Goal: Entertainment & Leisure: Consume media (video, audio)

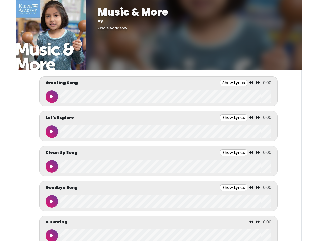
click at [234, 83] on button "Show Lyrics" at bounding box center [233, 83] width 27 height 7
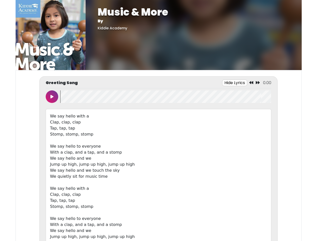
click at [252, 83] on icon at bounding box center [251, 83] width 4 height 4
click at [258, 83] on icon at bounding box center [258, 83] width 4 height 4
click at [52, 97] on icon at bounding box center [51, 97] width 3 height 4
click at [166, 97] on wave at bounding box center [165, 96] width 211 height 13
click at [234, 118] on div "We say hello with a Clap, clap, clap Tap, tap, tap Stomp, stomp, stomp We say h…" at bounding box center [159, 182] width 226 height 147
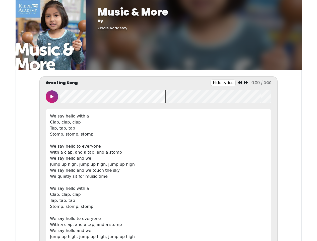
click at [252, 118] on div "We say hello with a Clap, clap, clap Tap, tap, tap Stomp, stomp, stomp We say h…" at bounding box center [159, 182] width 226 height 147
click at [258, 118] on div "We say hello with a Clap, clap, clap Tap, tap, tap Stomp, stomp, stomp We say h…" at bounding box center [159, 182] width 226 height 147
click at [52, 132] on div "We say hello with a Clap, clap, clap Tap, tap, tap Stomp, stomp, stomp We say h…" at bounding box center [159, 182] width 226 height 147
click at [166, 132] on div "We say hello with a Clap, clap, clap Tap, tap, tap Stomp, stomp, stomp We say h…" at bounding box center [159, 182] width 226 height 147
